Goal: Transaction & Acquisition: Purchase product/service

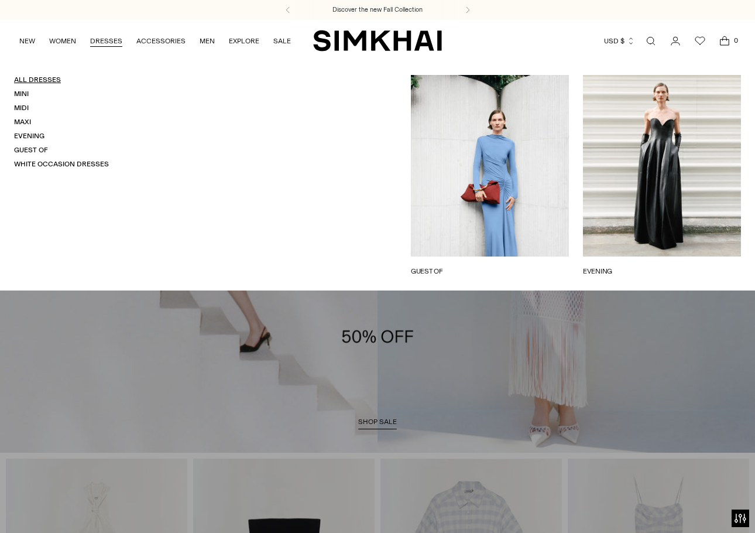
click at [49, 80] on link "All Dresses" at bounding box center [37, 80] width 47 height 8
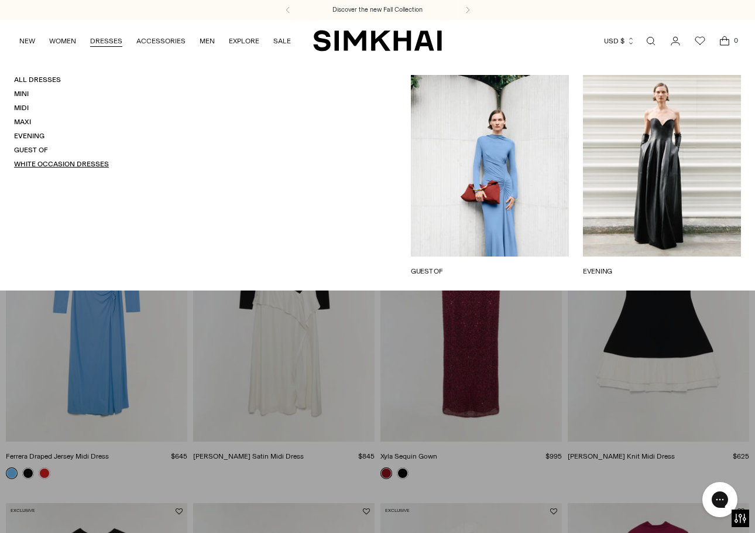
click at [44, 166] on link "White Occasion Dresses" at bounding box center [61, 164] width 95 height 8
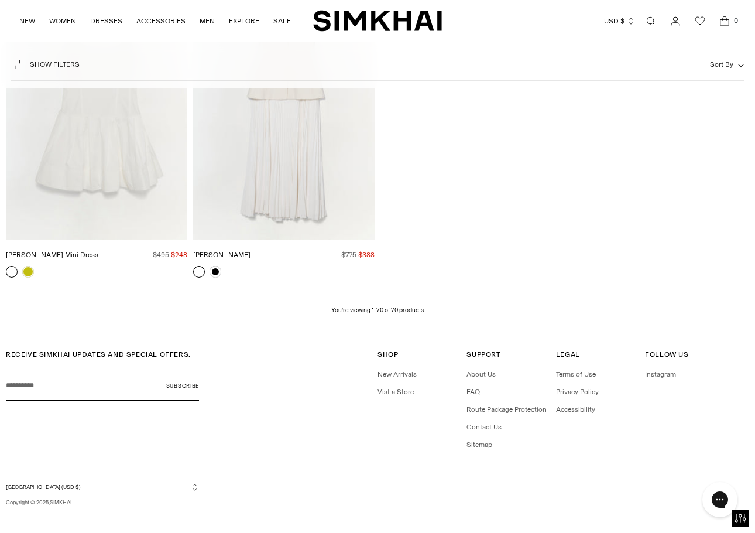
scroll to position [5868, 0]
